Goal: Information Seeking & Learning: Learn about a topic

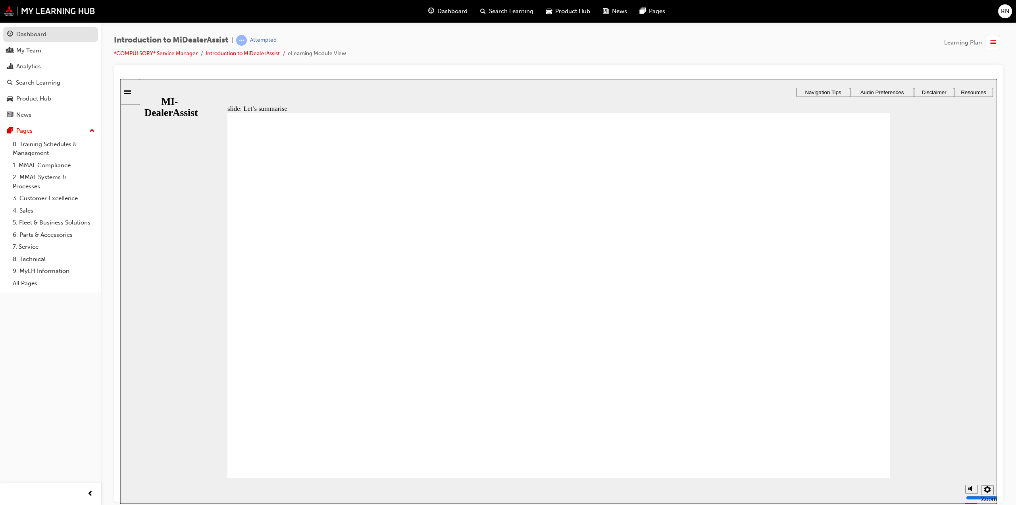
click at [40, 35] on div "Dashboard" at bounding box center [31, 34] width 30 height 9
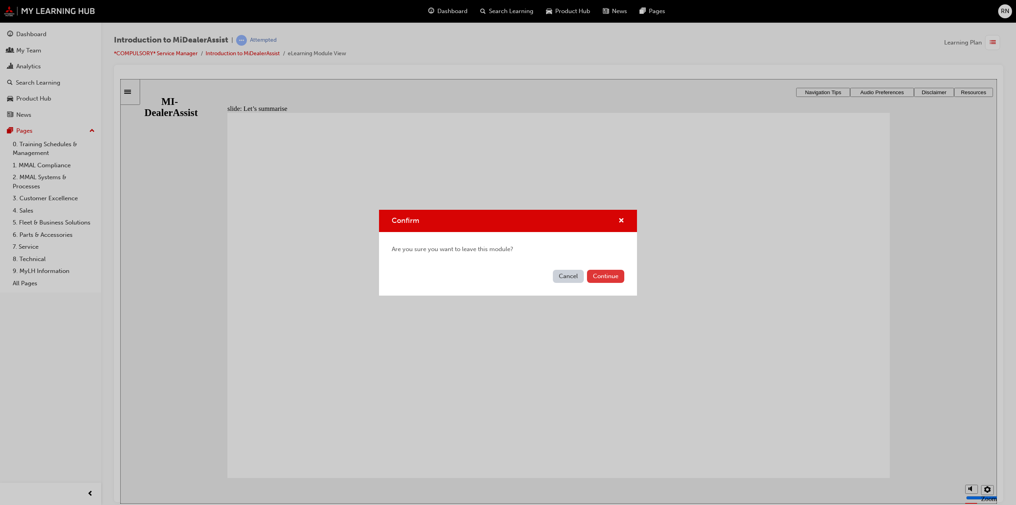
click at [607, 279] on button "Continue" at bounding box center [605, 276] width 37 height 13
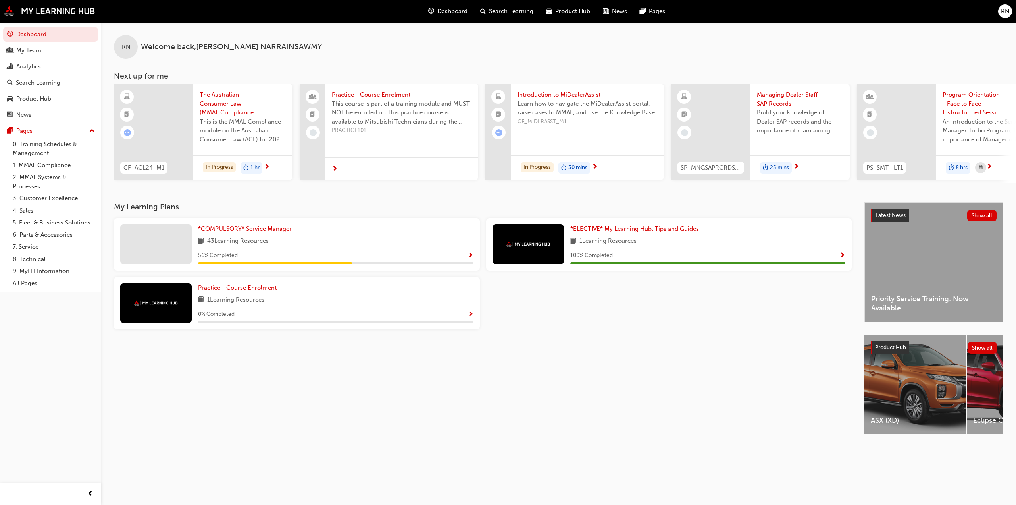
click at [473, 256] on span "Show Progress" at bounding box center [471, 255] width 6 height 7
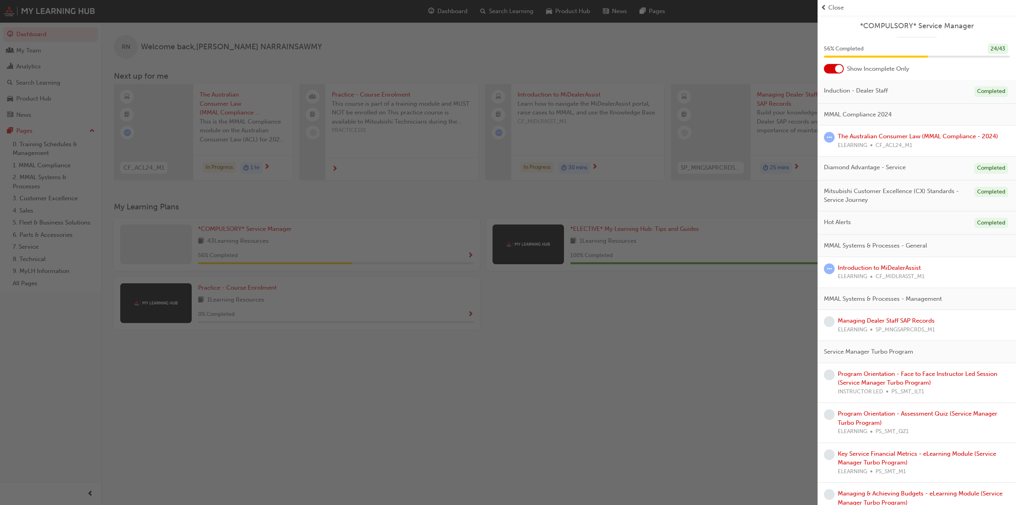
click at [621, 391] on div "button" at bounding box center [409, 252] width 818 height 505
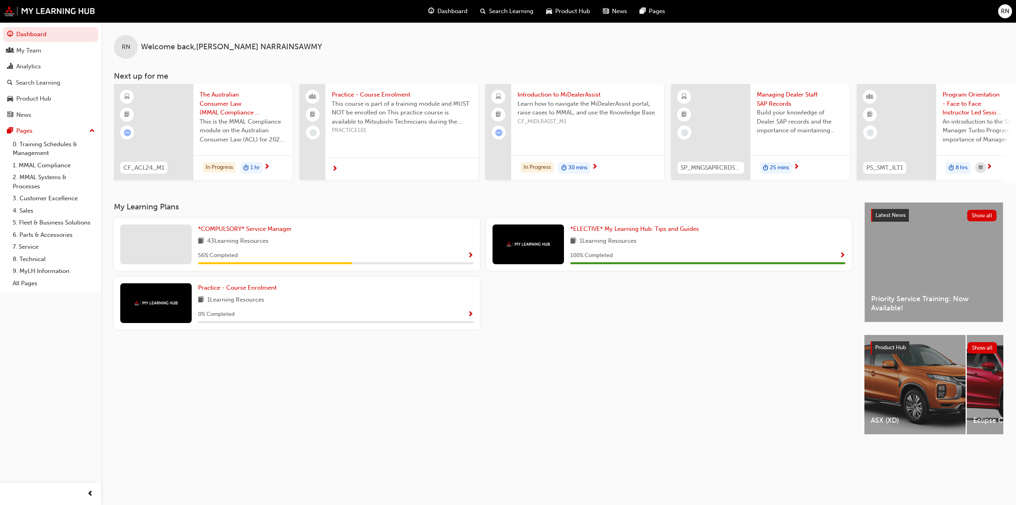
click at [133, 240] on div at bounding box center [155, 244] width 71 height 40
click at [260, 245] on span "43 Learning Resources" at bounding box center [238, 241] width 62 height 10
click at [263, 232] on span "*COMPULSORY* Service Manager" at bounding box center [245, 228] width 94 height 7
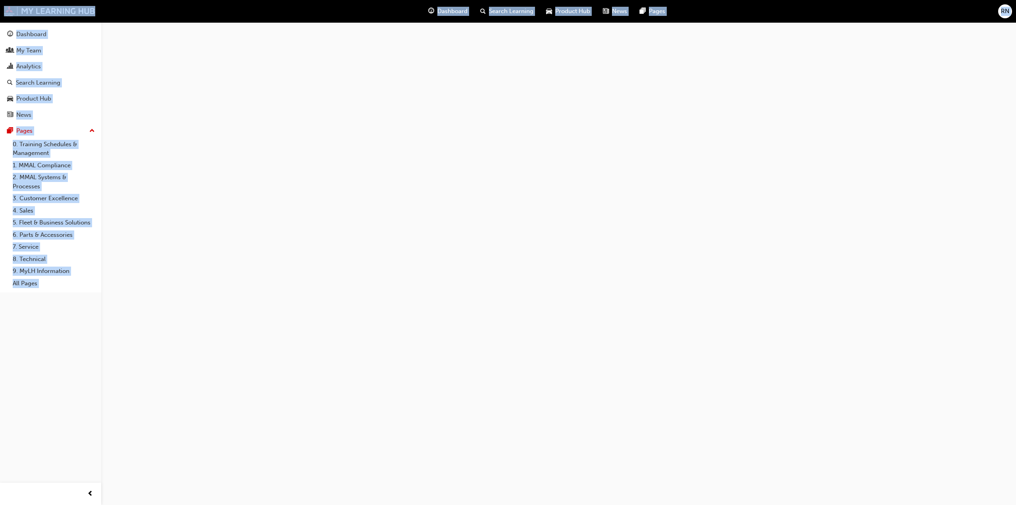
click at [263, 234] on div at bounding box center [508, 252] width 1016 height 505
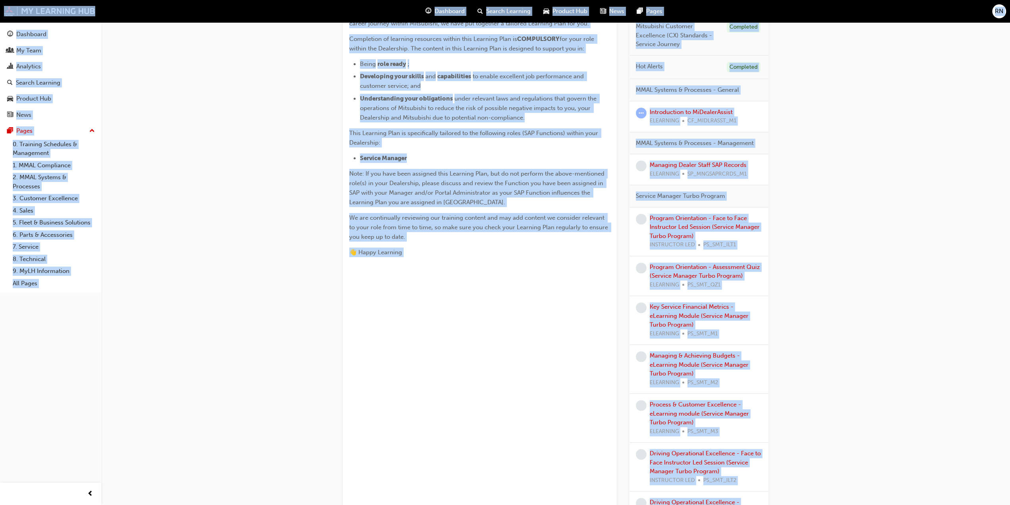
scroll to position [119, 0]
